Goal: Browse casually

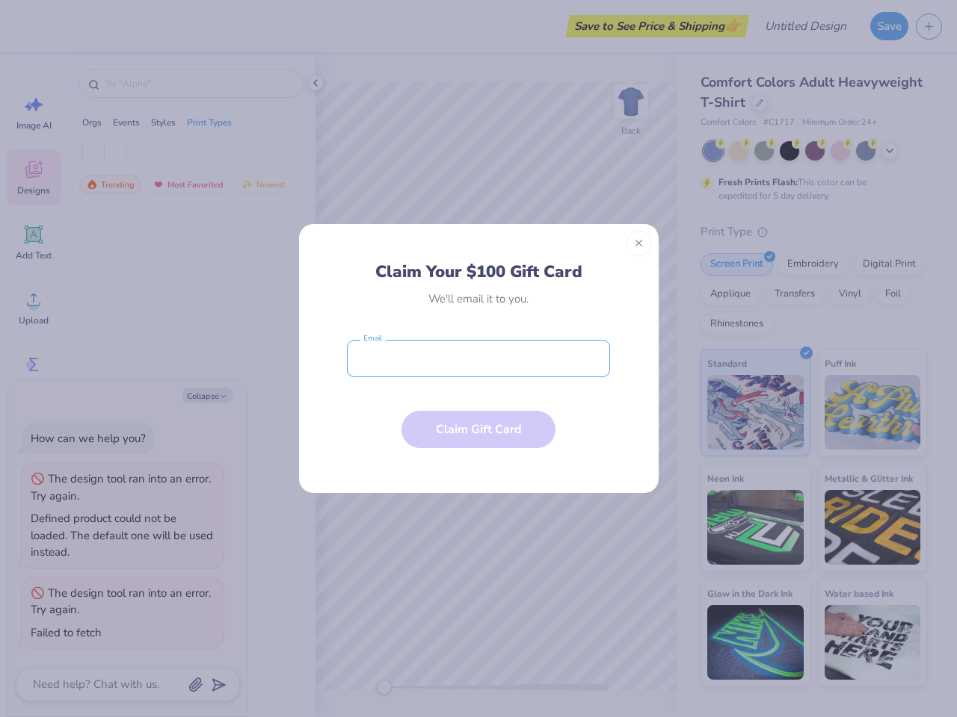
type textarea "x"
click at [478, 359] on input "email" at bounding box center [478, 358] width 263 height 37
click at [639, 244] on button "Close" at bounding box center [638, 243] width 25 height 25
